Goal: Find specific page/section: Find specific page/section

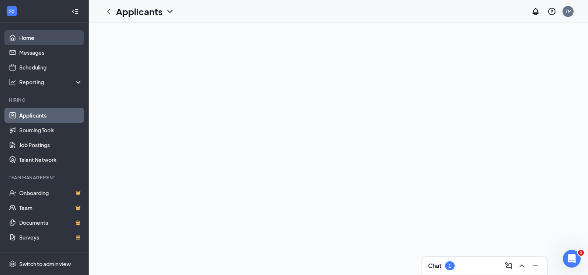
click at [28, 38] on link "Home" at bounding box center [50, 37] width 63 height 15
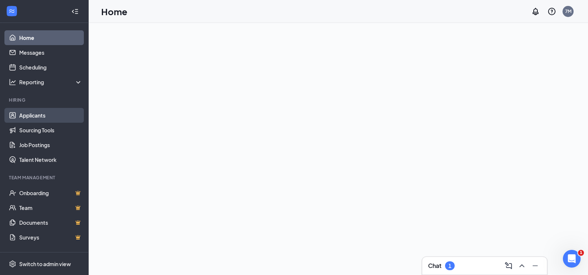
click at [42, 119] on link "Applicants" at bounding box center [50, 115] width 63 height 15
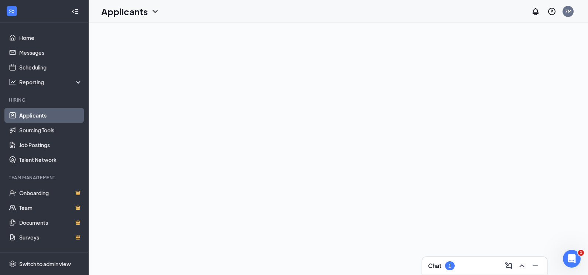
click at [31, 115] on link "Applicants" at bounding box center [50, 115] width 63 height 15
